Goal: Find specific page/section: Find specific page/section

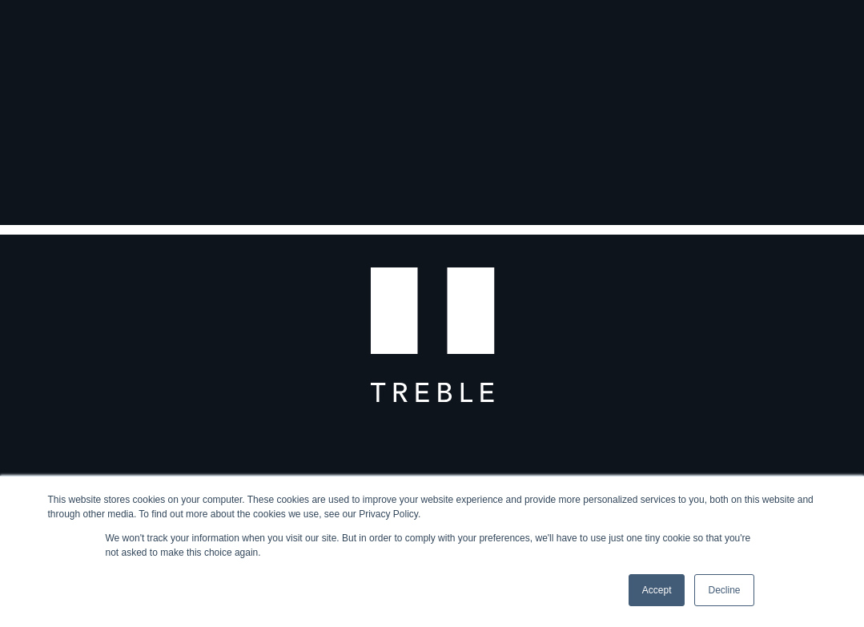
click at [643, 590] on link "Accept" at bounding box center [657, 590] width 57 height 32
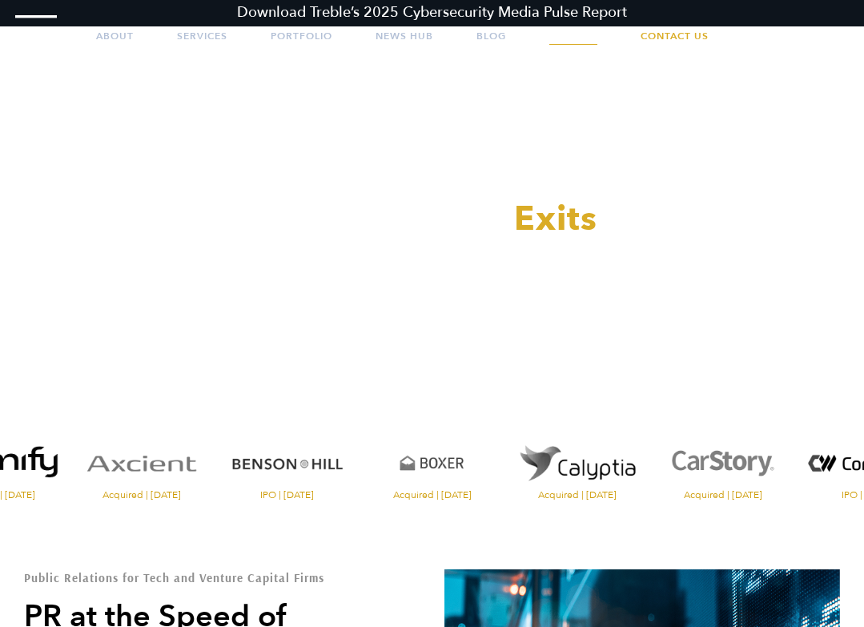
click at [572, 38] on link "Careers" at bounding box center [573, 36] width 48 height 40
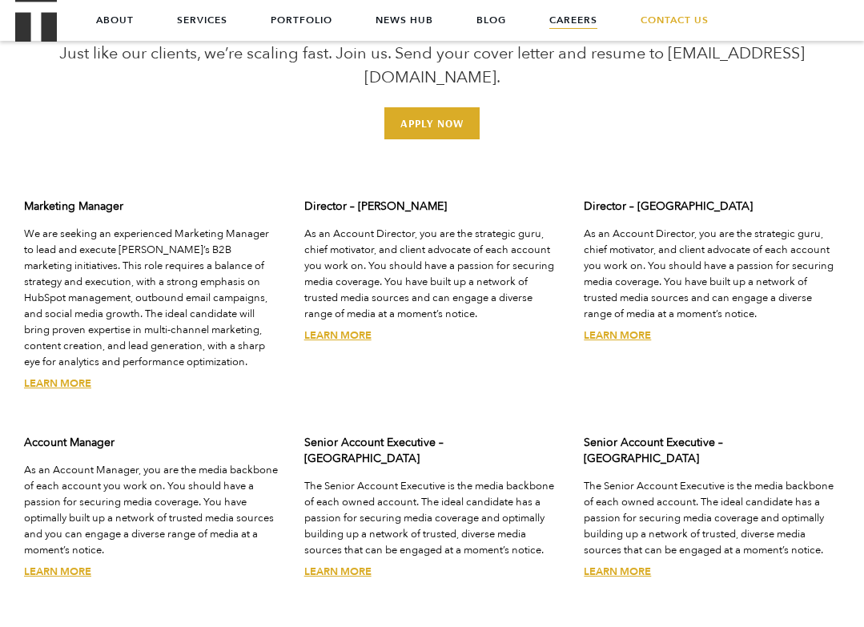
scroll to position [4134, 0]
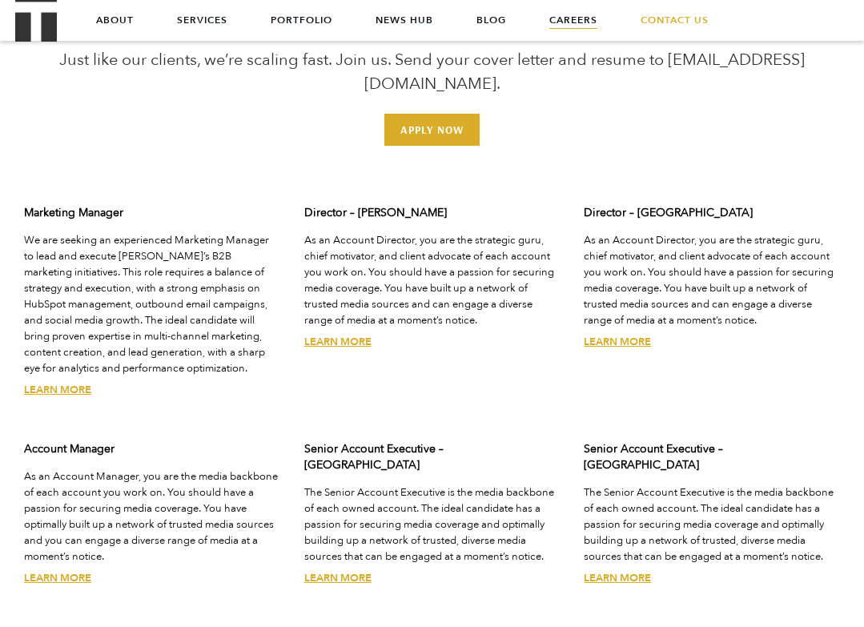
click at [73, 383] on link "Learn More" at bounding box center [57, 390] width 67 height 14
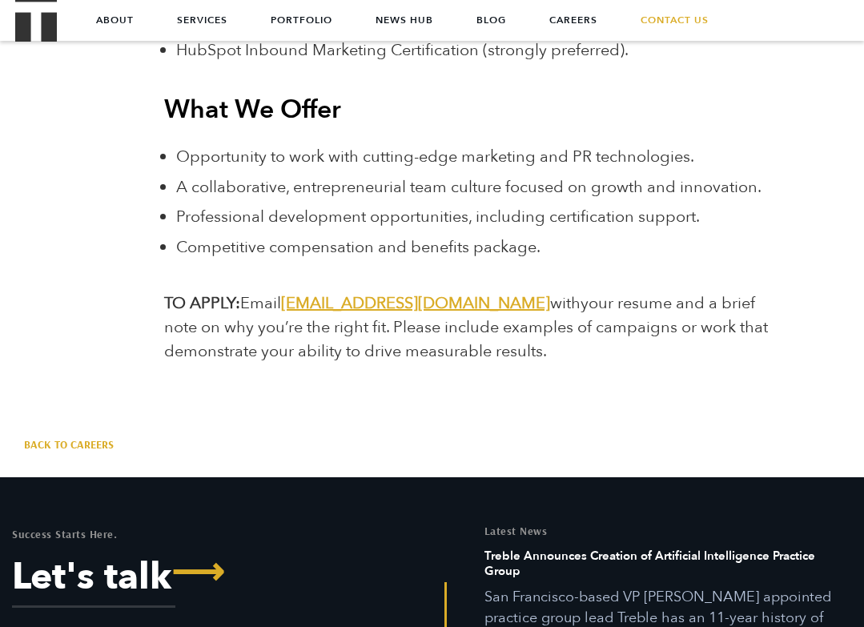
scroll to position [4320, 0]
